Goal: Use online tool/utility

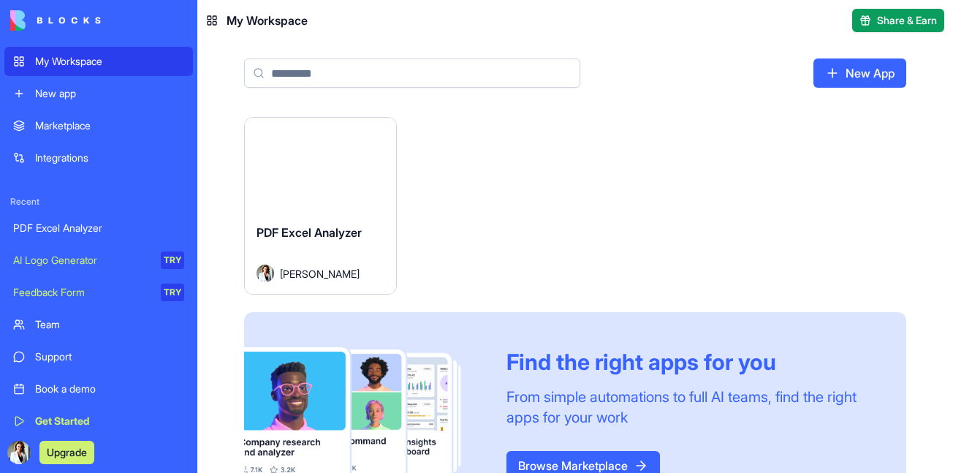
click at [313, 187] on div "Launch" at bounding box center [320, 165] width 151 height 94
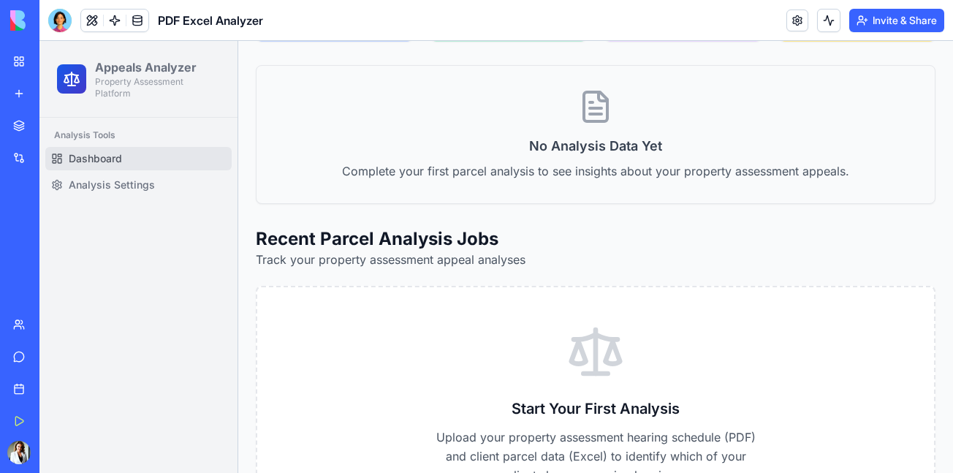
scroll to position [682, 0]
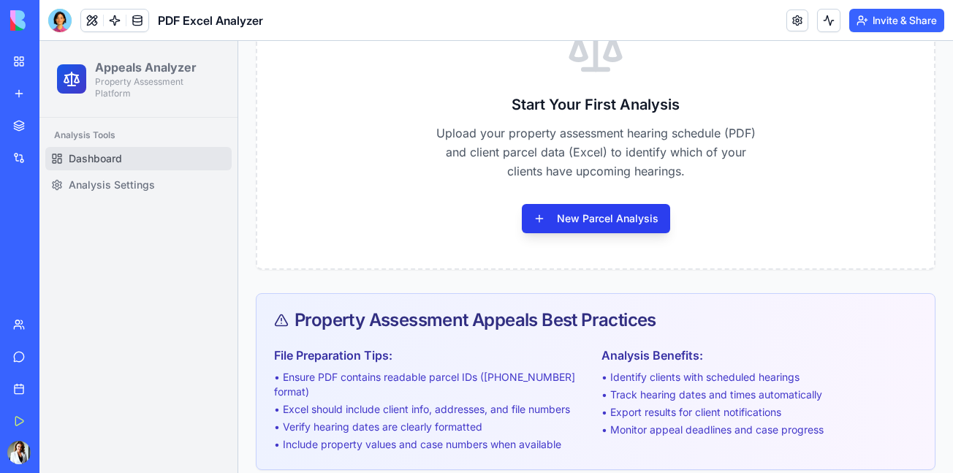
click at [569, 213] on button "New Parcel Analysis" at bounding box center [596, 218] width 148 height 29
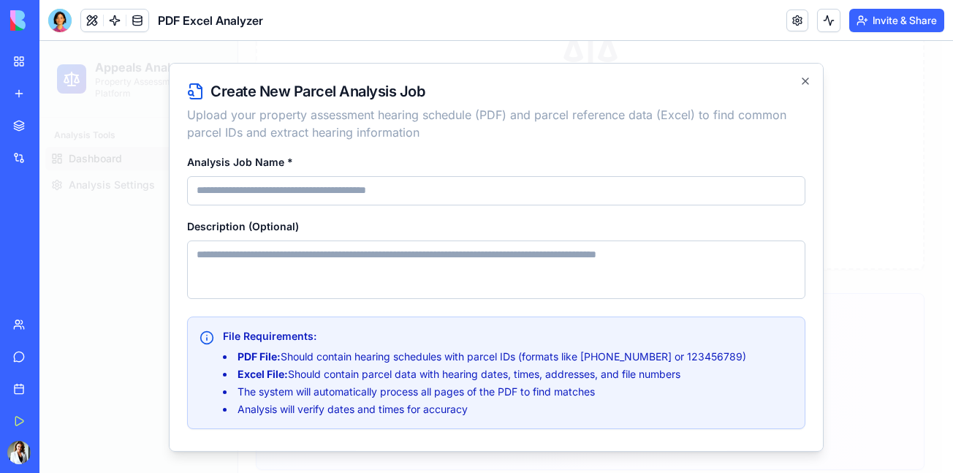
type input "*"
type input "**********"
click at [346, 263] on textarea "Description (Optional)" at bounding box center [496, 269] width 618 height 58
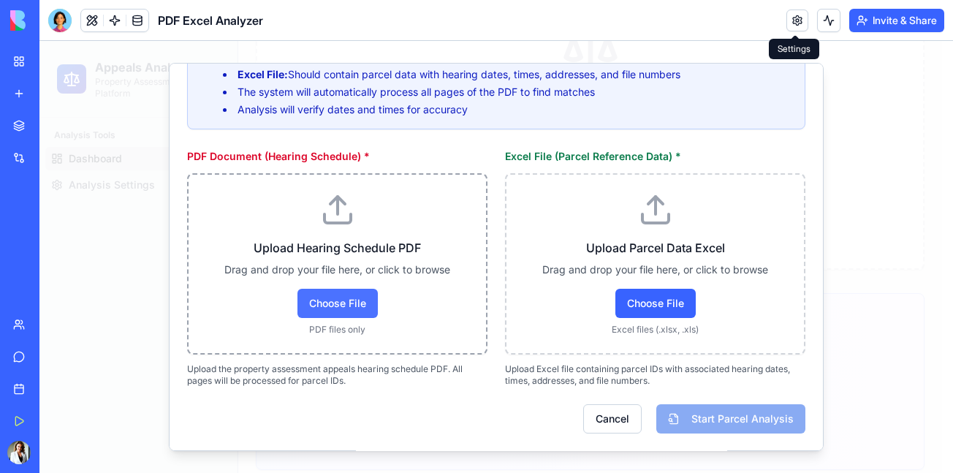
click at [327, 313] on span "Choose File" at bounding box center [337, 303] width 80 height 29
click at [39, 41] on input "Choose File" at bounding box center [39, 41] width 0 height 0
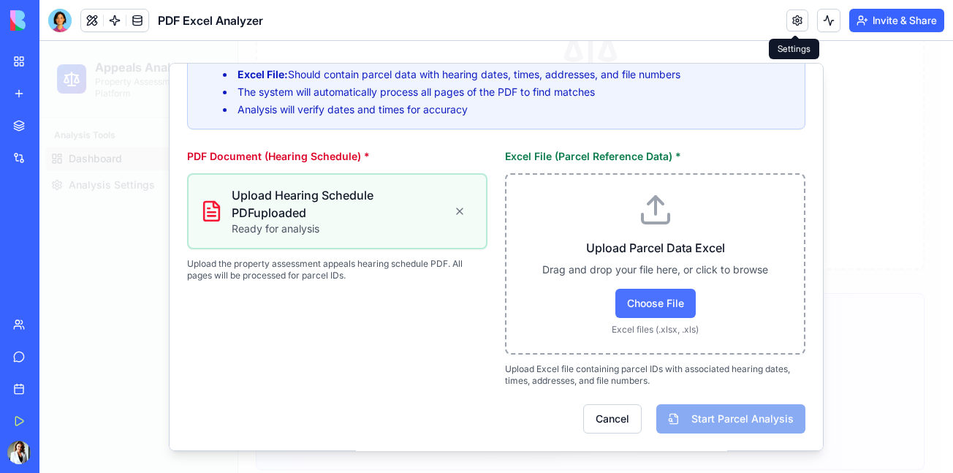
click at [644, 301] on span "Choose File" at bounding box center [655, 303] width 80 height 29
click at [39, 41] on input "Choose File" at bounding box center [39, 41] width 0 height 0
click at [648, 297] on span "Choose File" at bounding box center [655, 303] width 80 height 29
click at [39, 41] on input "Choose File" at bounding box center [39, 41] width 0 height 0
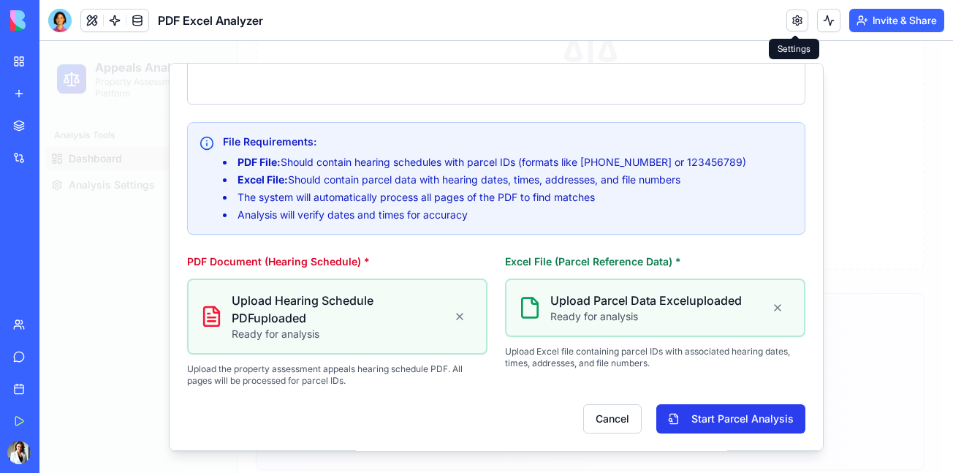
scroll to position [194, 0]
click at [727, 415] on button "Start Parcel Analysis" at bounding box center [730, 418] width 149 height 29
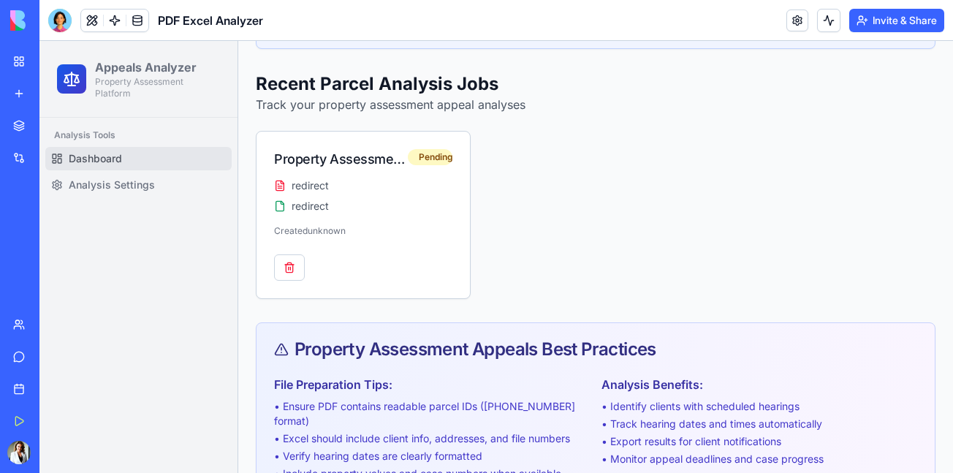
scroll to position [596, 0]
